Goal: Information Seeking & Learning: Learn about a topic

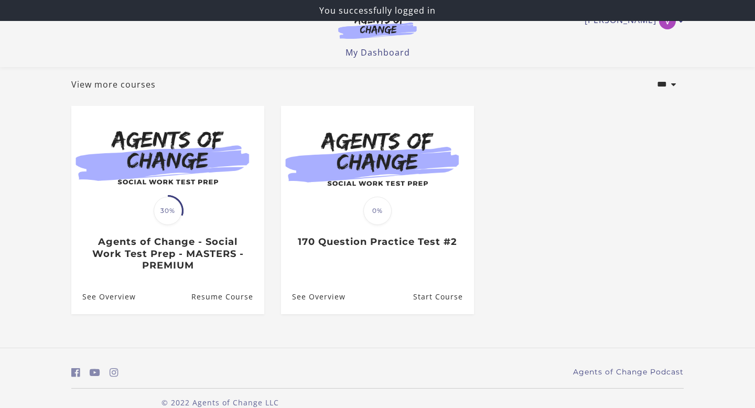
scroll to position [64, 0]
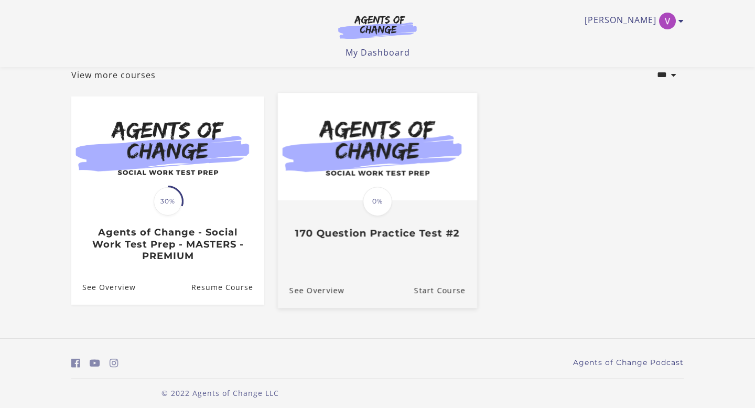
click at [384, 200] on span "0%" at bounding box center [377, 201] width 29 height 29
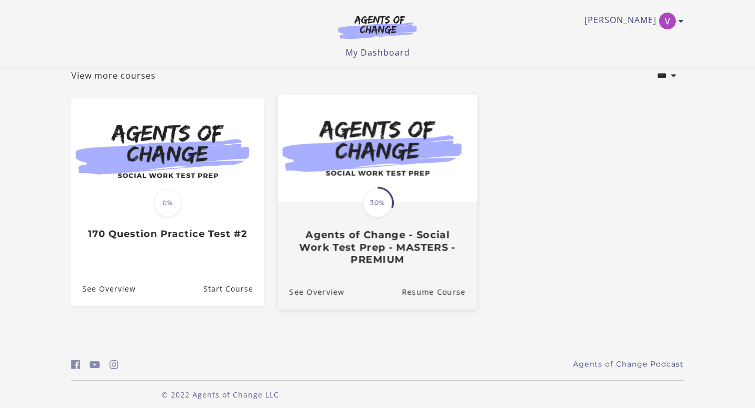
click at [385, 206] on span "30%" at bounding box center [377, 202] width 29 height 29
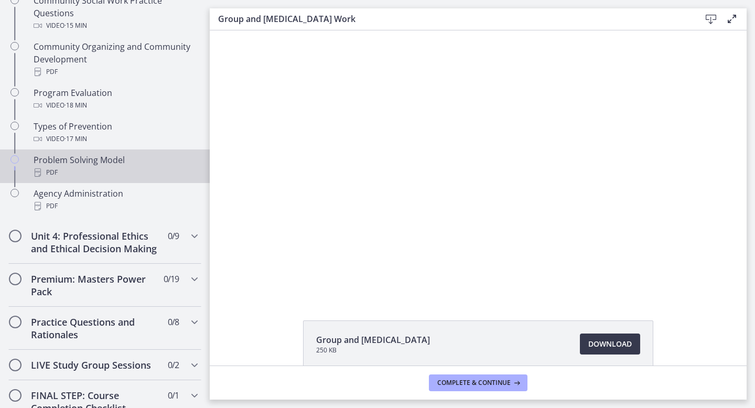
scroll to position [550, 0]
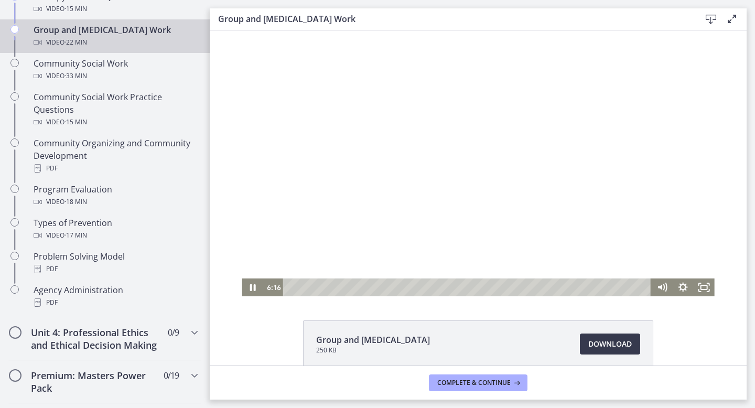
click at [504, 152] on div at bounding box center [478, 163] width 472 height 266
